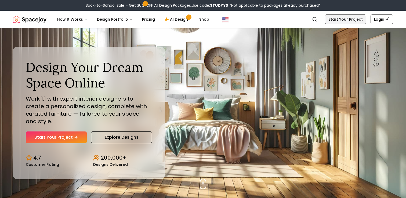
click at [352, 19] on link "Start Your Project" at bounding box center [345, 20] width 41 height 10
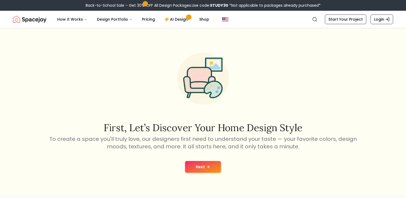
click at [214, 168] on button "Next" at bounding box center [203, 167] width 36 height 12
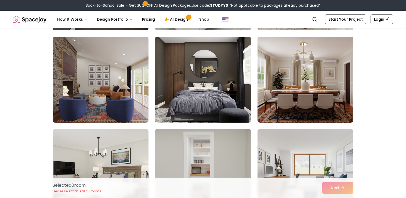
scroll to position [128, 0]
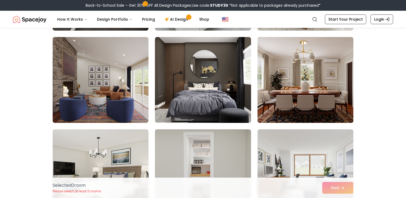
click at [336, 57] on img at bounding box center [305, 80] width 101 height 90
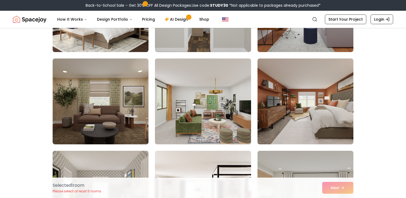
scroll to position [294, 0]
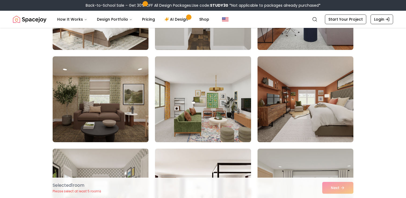
click at [221, 95] on img at bounding box center [203, 99] width 101 height 90
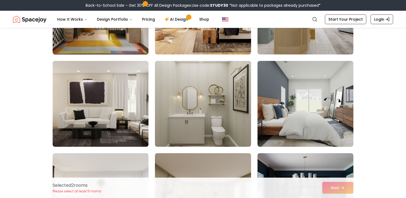
scroll to position [478, 0]
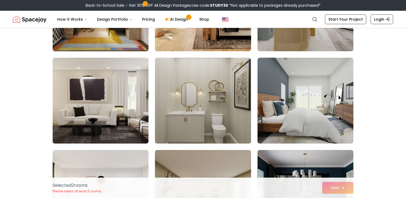
click at [228, 101] on img at bounding box center [203, 101] width 101 height 90
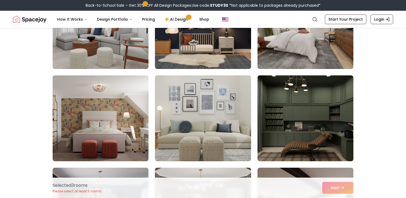
scroll to position [741, 0]
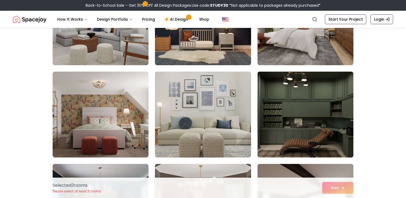
click at [339, 115] on img at bounding box center [305, 115] width 101 height 90
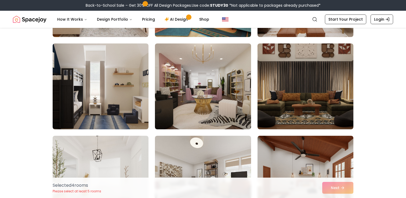
scroll to position [1139, 0]
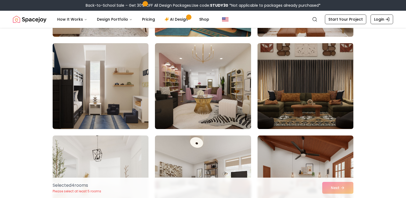
click at [347, 100] on img at bounding box center [305, 86] width 101 height 90
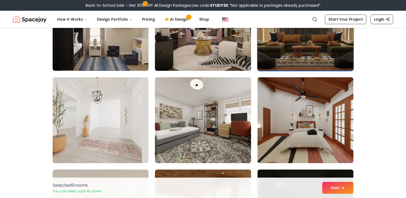
scroll to position [1199, 0]
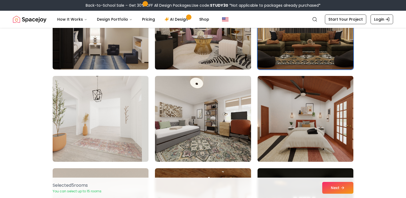
click at [341, 120] on img at bounding box center [305, 119] width 101 height 90
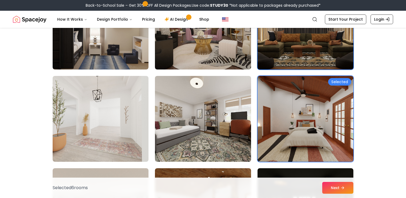
click at [332, 54] on img at bounding box center [305, 26] width 101 height 90
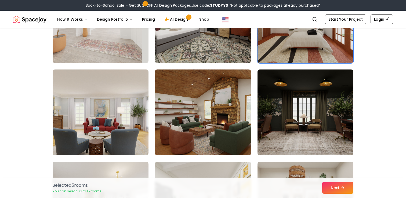
scroll to position [1298, 0]
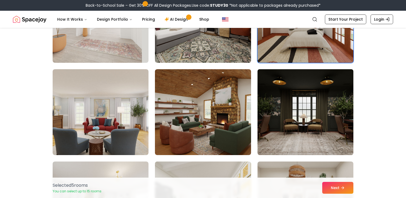
click at [324, 117] on img at bounding box center [305, 112] width 101 height 90
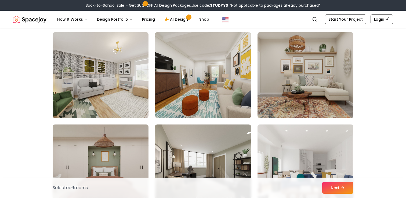
scroll to position [1423, 0]
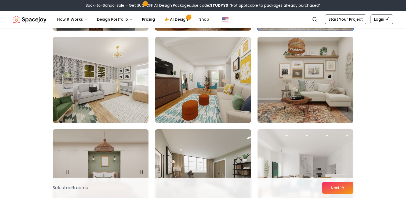
click at [317, 91] on img at bounding box center [305, 80] width 101 height 90
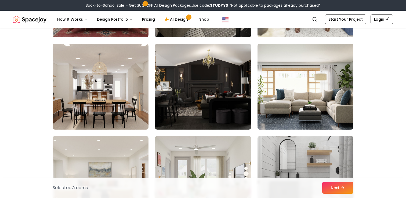
scroll to position [1602, 0]
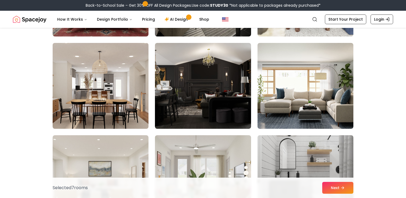
click at [115, 82] on img at bounding box center [100, 86] width 101 height 90
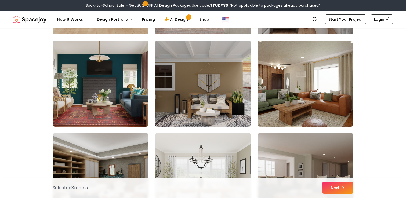
scroll to position [1790, 0]
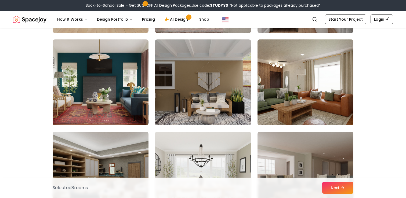
click at [344, 90] on img at bounding box center [305, 82] width 101 height 90
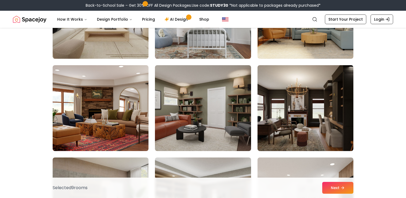
scroll to position [2151, 0]
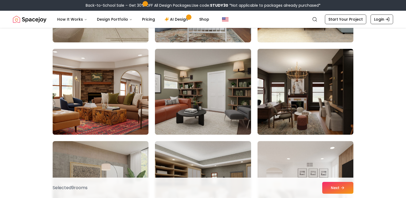
click at [123, 104] on img at bounding box center [100, 92] width 101 height 90
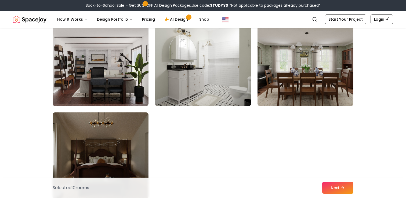
scroll to position [3011, 0]
click at [340, 190] on button "Next" at bounding box center [338, 188] width 31 height 12
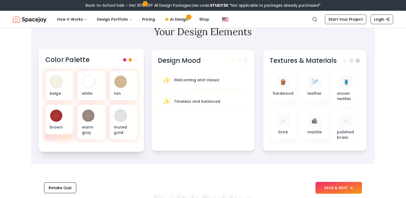
scroll to position [172, 0]
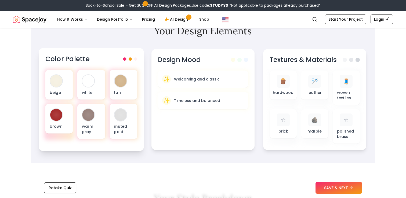
click at [132, 58] on div at bounding box center [130, 59] width 14 height 3
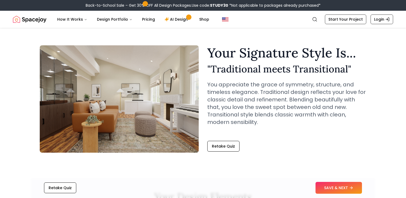
scroll to position [0, 0]
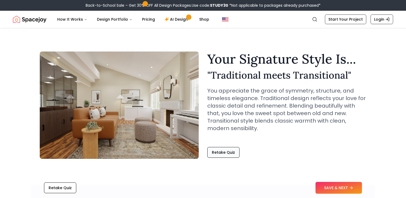
click at [231, 152] on button "Retake Quiz" at bounding box center [223, 152] width 32 height 11
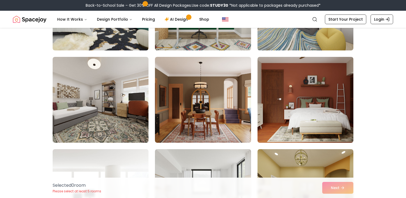
scroll to position [202, 0]
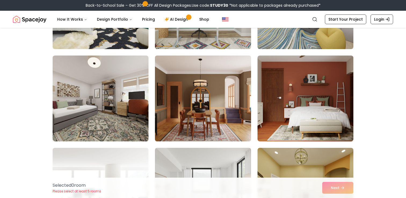
click at [228, 94] on img at bounding box center [203, 98] width 101 height 90
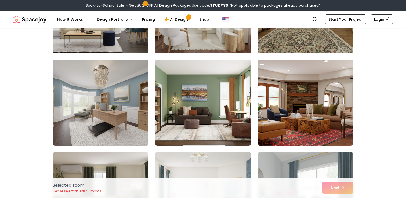
scroll to position [384, 0]
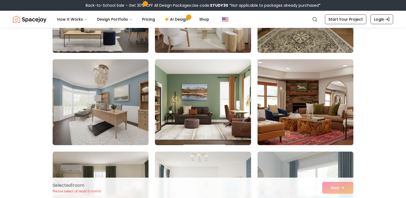
click at [322, 97] on img at bounding box center [305, 102] width 101 height 90
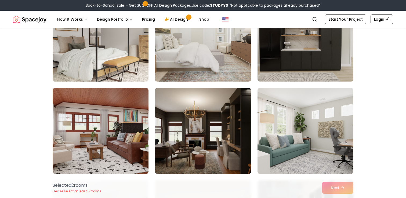
scroll to position [1187, 0]
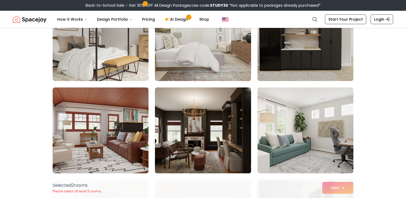
click at [216, 135] on img at bounding box center [203, 130] width 101 height 90
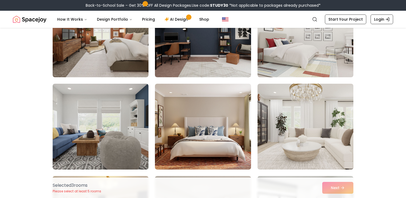
scroll to position [1658, 0]
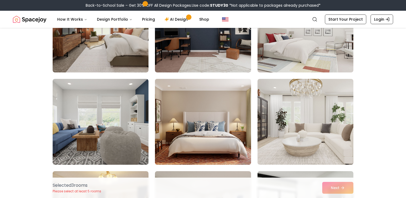
click at [230, 105] on img at bounding box center [203, 122] width 101 height 90
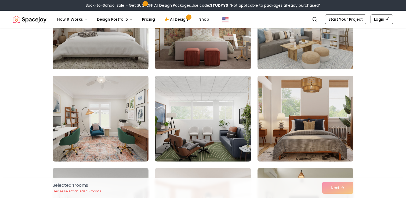
scroll to position [2217, 0]
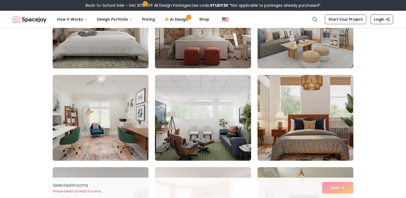
click at [336, 117] on img at bounding box center [305, 118] width 101 height 90
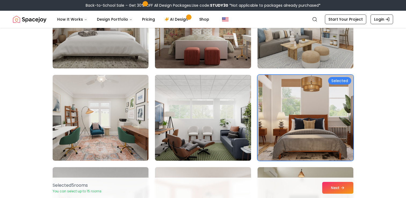
click at [232, 111] on img at bounding box center [203, 118] width 101 height 90
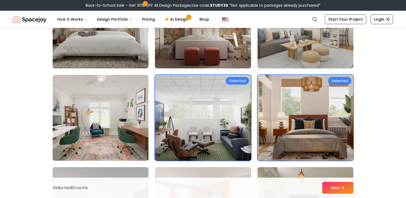
click at [234, 114] on img at bounding box center [203, 118] width 101 height 90
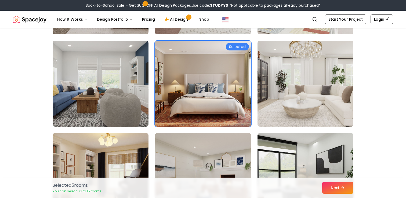
scroll to position [1696, 0]
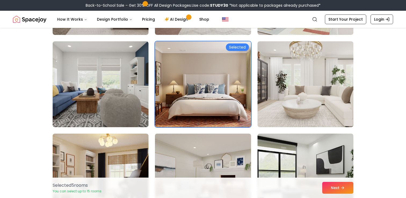
click at [221, 83] on img at bounding box center [203, 84] width 101 height 90
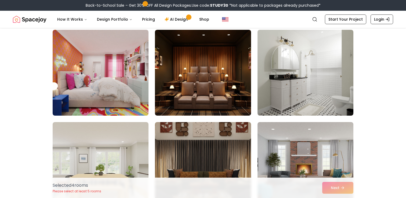
scroll to position [2539, 0]
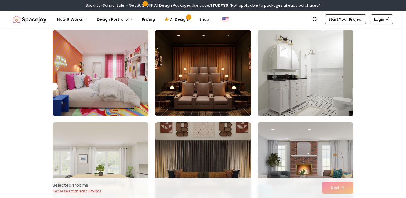
click at [319, 78] on img at bounding box center [305, 73] width 101 height 90
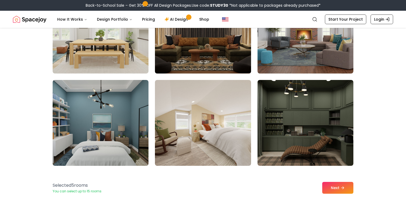
scroll to position [2676, 0]
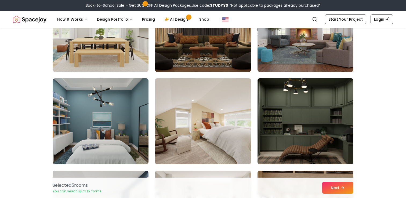
click at [285, 129] on img at bounding box center [305, 121] width 101 height 90
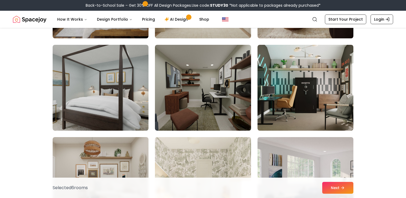
scroll to position [2896, 0]
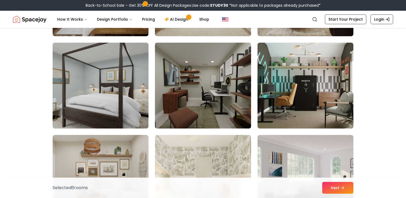
click at [233, 93] on img at bounding box center [203, 86] width 101 height 90
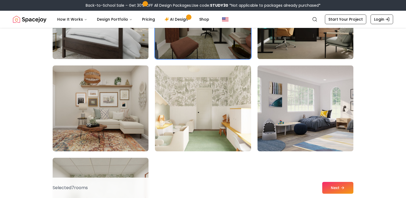
scroll to position [2967, 0]
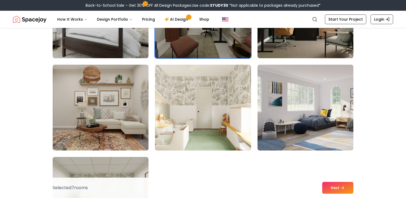
click at [106, 105] on img at bounding box center [100, 108] width 101 height 90
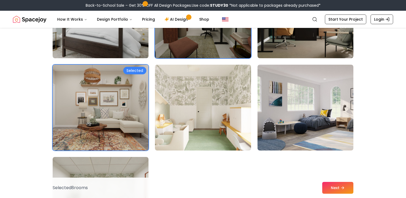
click at [227, 40] on img at bounding box center [203, 15] width 101 height 90
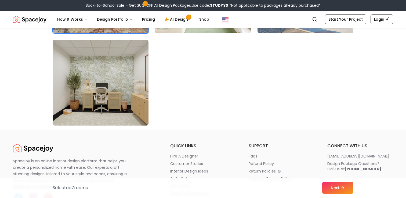
scroll to position [3085, 0]
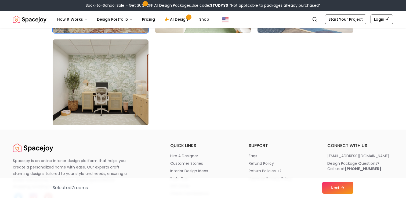
click at [127, 67] on img at bounding box center [100, 82] width 101 height 90
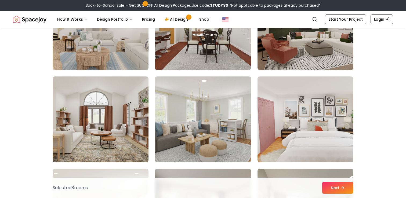
scroll to position [1938, 0]
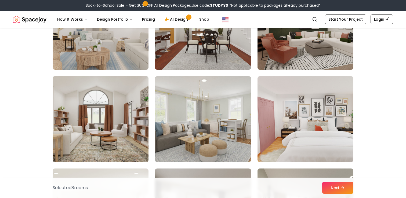
click at [122, 101] on img at bounding box center [100, 119] width 101 height 90
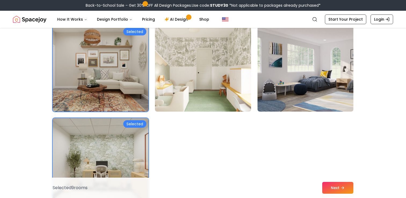
scroll to position [3009, 0]
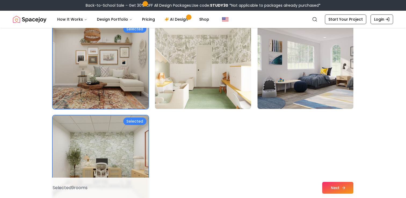
click at [333, 185] on button "Next" at bounding box center [338, 188] width 31 height 12
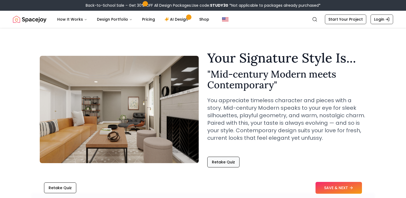
click at [220, 162] on button "Retake Quiz" at bounding box center [223, 162] width 32 height 11
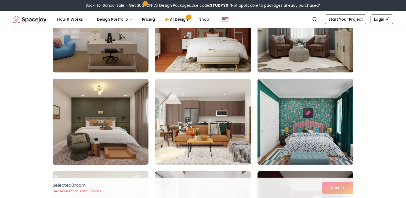
scroll to position [1104, 0]
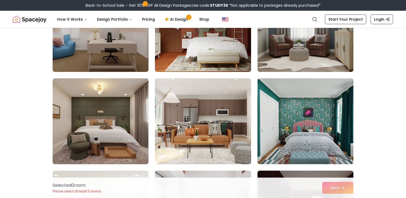
click at [216, 111] on img at bounding box center [203, 121] width 101 height 90
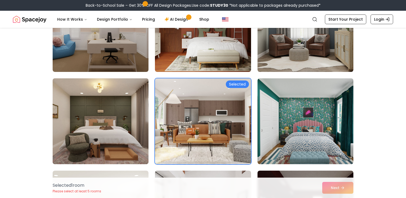
click at [111, 127] on img at bounding box center [100, 121] width 101 height 90
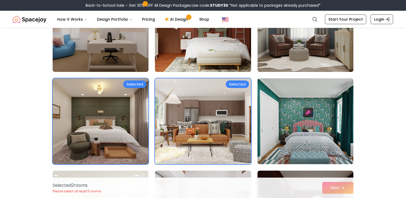
click at [218, 56] on img at bounding box center [203, 29] width 101 height 90
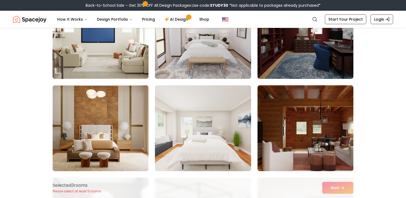
scroll to position [1284, 0]
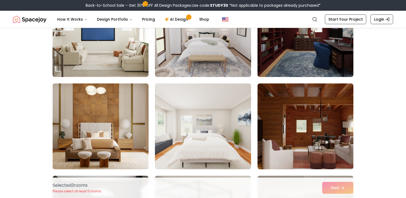
click at [135, 98] on img at bounding box center [100, 126] width 101 height 90
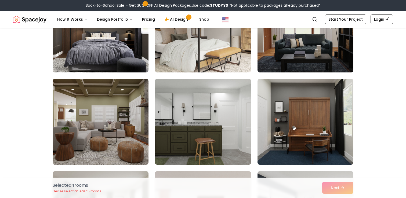
scroll to position [1489, 0]
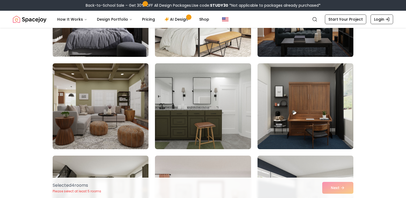
click at [235, 115] on img at bounding box center [203, 106] width 96 height 86
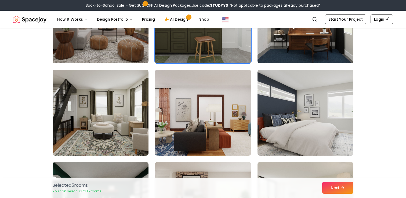
scroll to position [1585, 0]
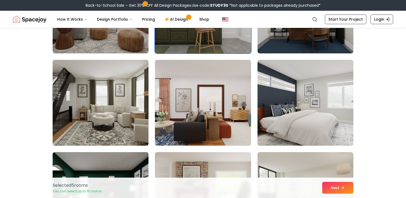
click at [129, 119] on img at bounding box center [100, 103] width 101 height 90
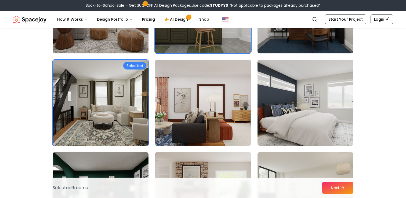
click at [201, 138] on img at bounding box center [203, 103] width 101 height 90
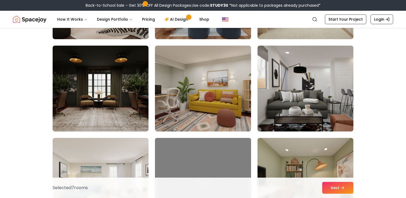
scroll to position [2709, 0]
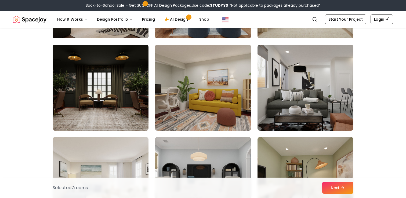
click at [124, 103] on img at bounding box center [100, 88] width 101 height 90
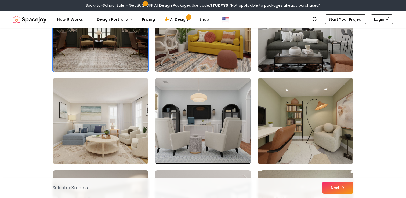
scroll to position [2771, 0]
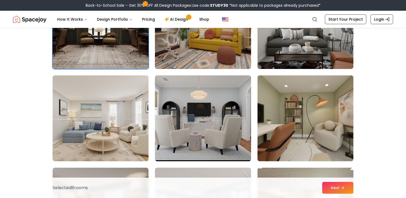
click at [298, 112] on img at bounding box center [305, 118] width 101 height 90
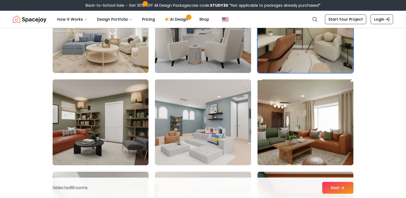
scroll to position [2860, 0]
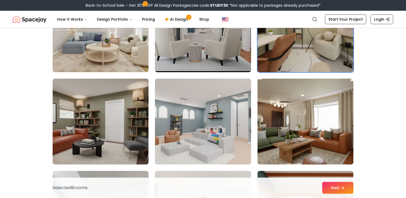
click at [119, 129] on img at bounding box center [100, 122] width 101 height 90
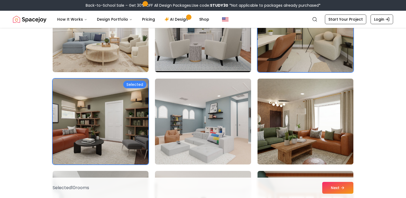
click at [300, 134] on img at bounding box center [305, 122] width 101 height 90
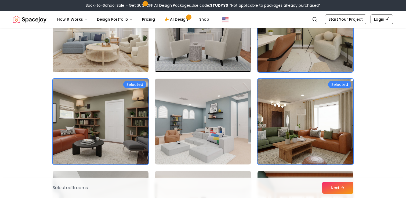
click at [103, 118] on img at bounding box center [100, 122] width 101 height 90
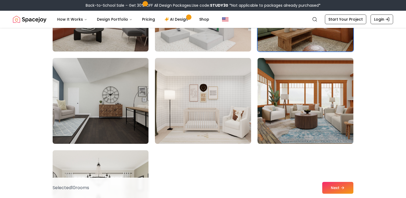
scroll to position [2982, 0]
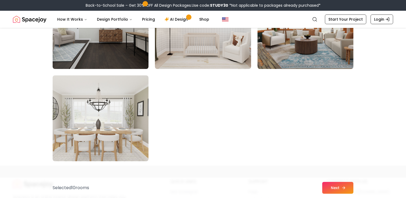
click at [327, 183] on button "Next" at bounding box center [338, 188] width 31 height 12
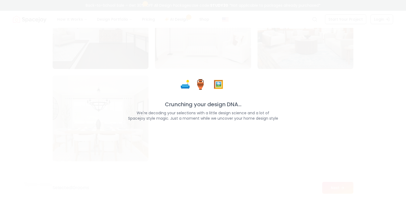
scroll to position [3049, 0]
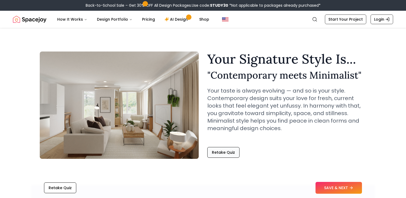
click at [227, 153] on button "Retake Quiz" at bounding box center [223, 152] width 32 height 11
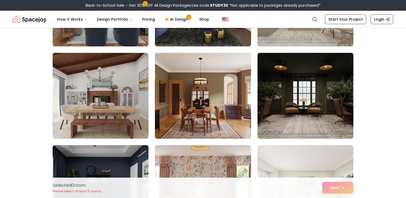
scroll to position [113, 0]
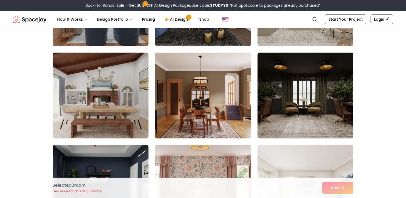
click at [217, 114] on img at bounding box center [203, 96] width 101 height 90
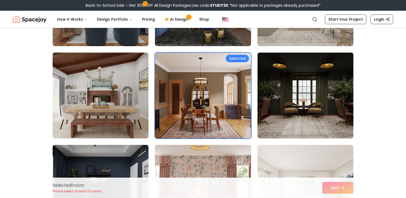
click at [319, 97] on img at bounding box center [305, 96] width 101 height 90
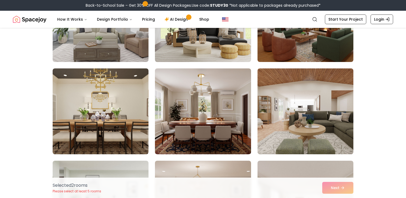
scroll to position [377, 0]
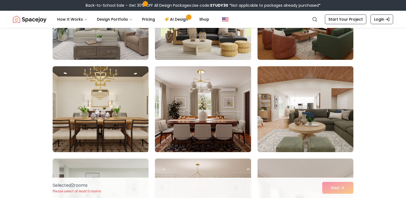
click at [191, 117] on img at bounding box center [203, 109] width 101 height 90
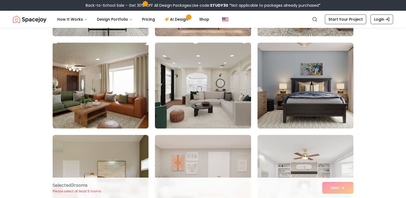
scroll to position [591, 0]
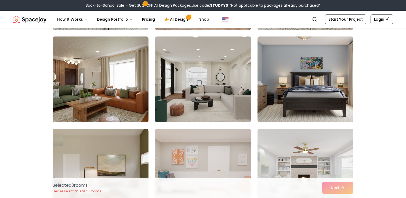
click at [93, 87] on img at bounding box center [100, 79] width 101 height 90
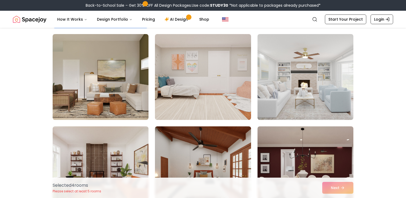
scroll to position [687, 0]
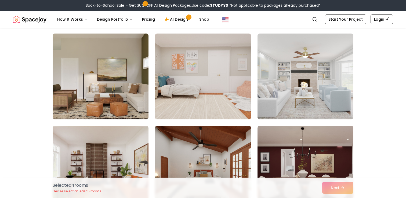
click at [125, 103] on img at bounding box center [100, 76] width 101 height 90
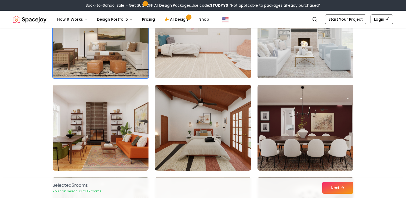
scroll to position [728, 0]
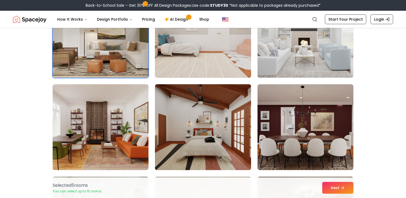
click at [228, 113] on img at bounding box center [203, 127] width 101 height 90
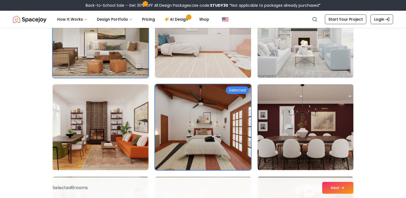
click at [285, 123] on img at bounding box center [305, 127] width 101 height 90
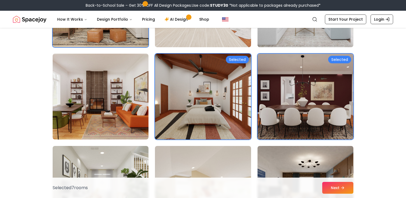
scroll to position [760, 0]
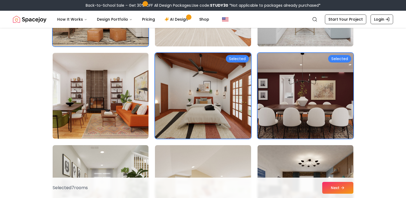
click at [309, 118] on img at bounding box center [305, 96] width 101 height 90
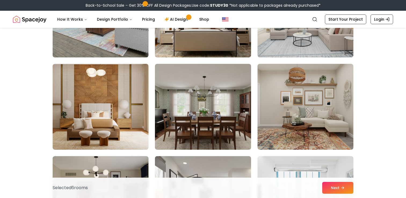
scroll to position [1211, 0]
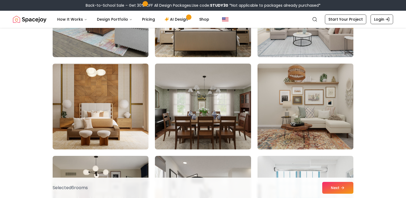
click at [296, 112] on img at bounding box center [305, 107] width 101 height 90
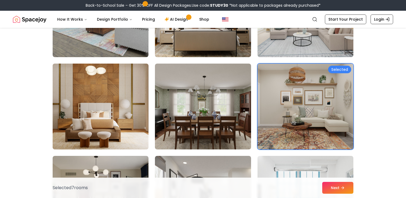
click at [104, 125] on img at bounding box center [100, 107] width 101 height 90
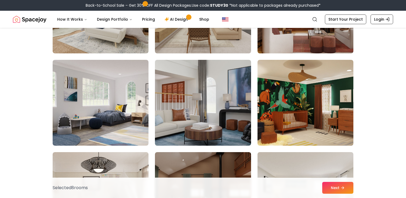
scroll to position [1494, 0]
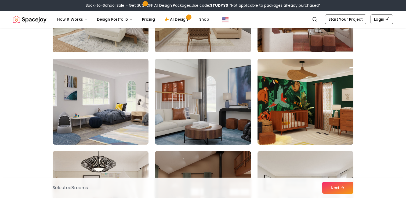
click at [339, 130] on img at bounding box center [305, 102] width 101 height 90
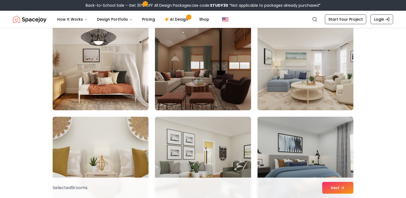
scroll to position [1622, 0]
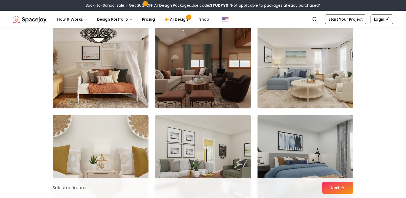
click at [118, 97] on img at bounding box center [100, 65] width 101 height 90
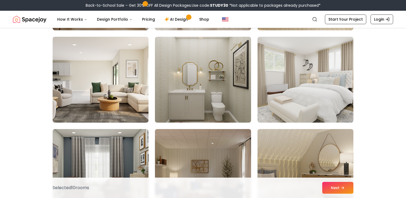
scroll to position [1981, 0]
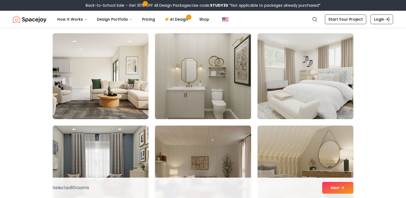
click at [219, 70] on img at bounding box center [203, 76] width 101 height 90
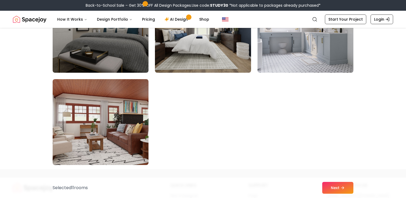
scroll to position [3046, 0]
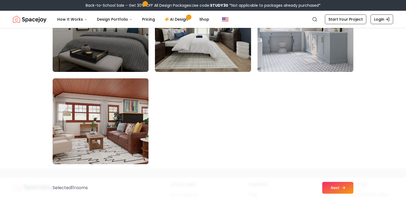
click at [342, 189] on icon at bounding box center [344, 188] width 4 height 4
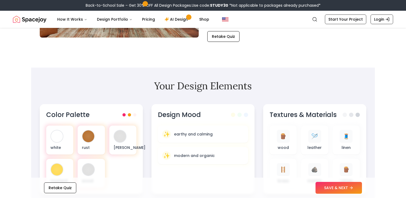
scroll to position [108, 0]
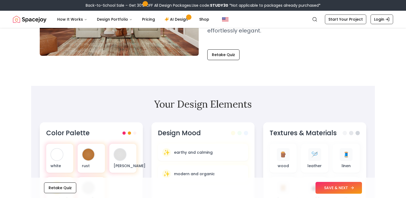
click at [348, 190] on button "SAVE & NEXT" at bounding box center [339, 188] width 46 height 12
